Goal: Task Accomplishment & Management: Manage account settings

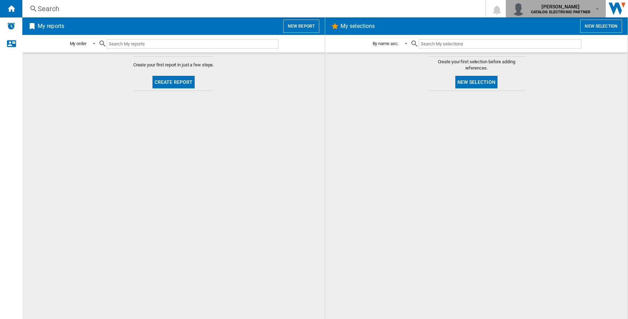
click at [566, 7] on span "[PERSON_NAME]" at bounding box center [561, 6] width 60 height 7
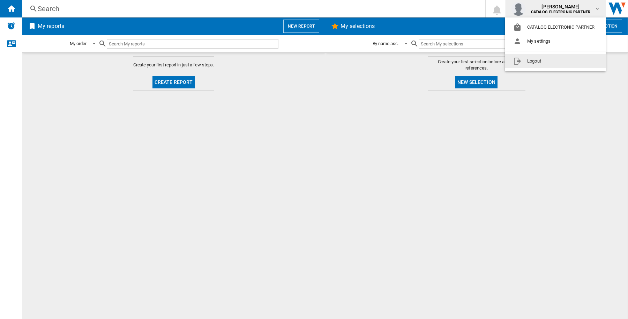
click at [552, 60] on button "Logout" at bounding box center [555, 61] width 101 height 14
